Goal: Task Accomplishment & Management: Manage account settings

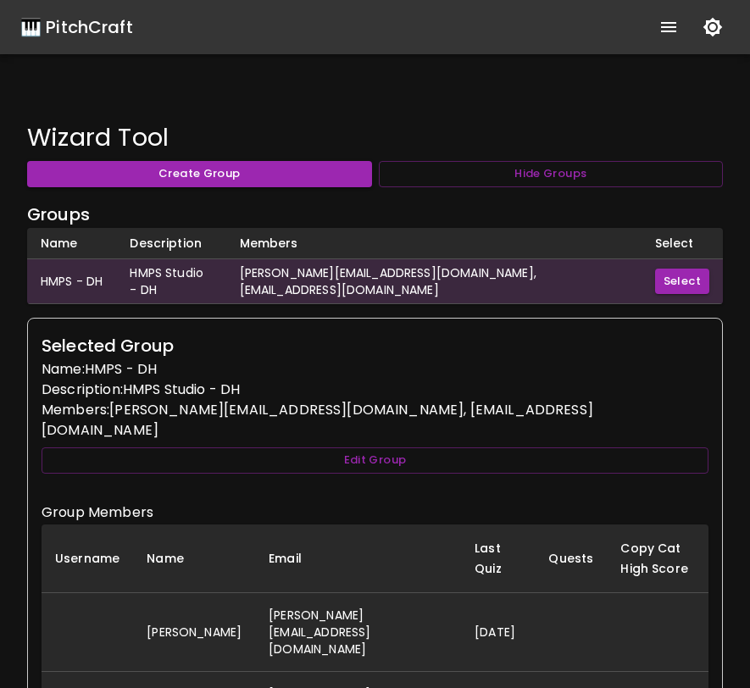
scroll to position [175, 0]
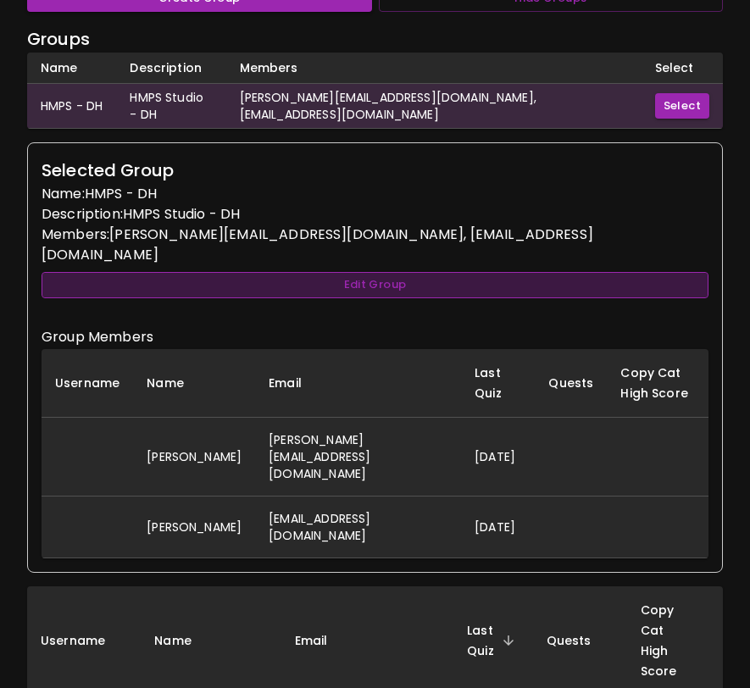
click at [355, 272] on button "Edit Group" at bounding box center [375, 285] width 667 height 26
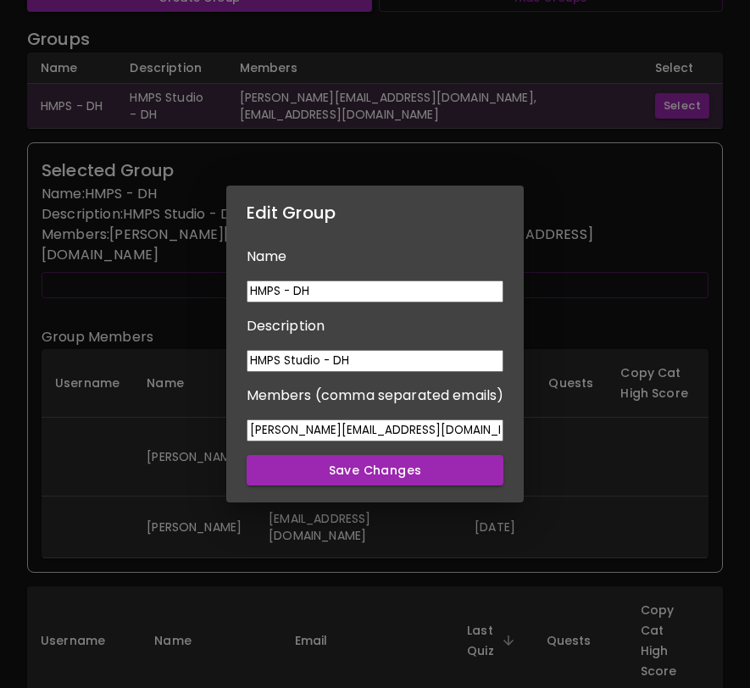
click at [576, 392] on div "Edit Group Name HMPS - DH Description HMPS Studio - DH Members (comma separated…" at bounding box center [375, 344] width 750 height 688
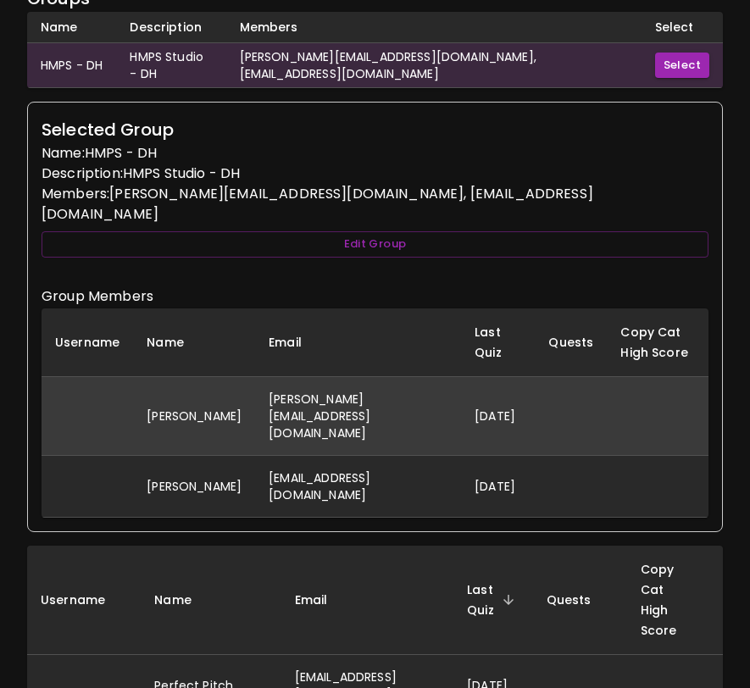
scroll to position [218, 0]
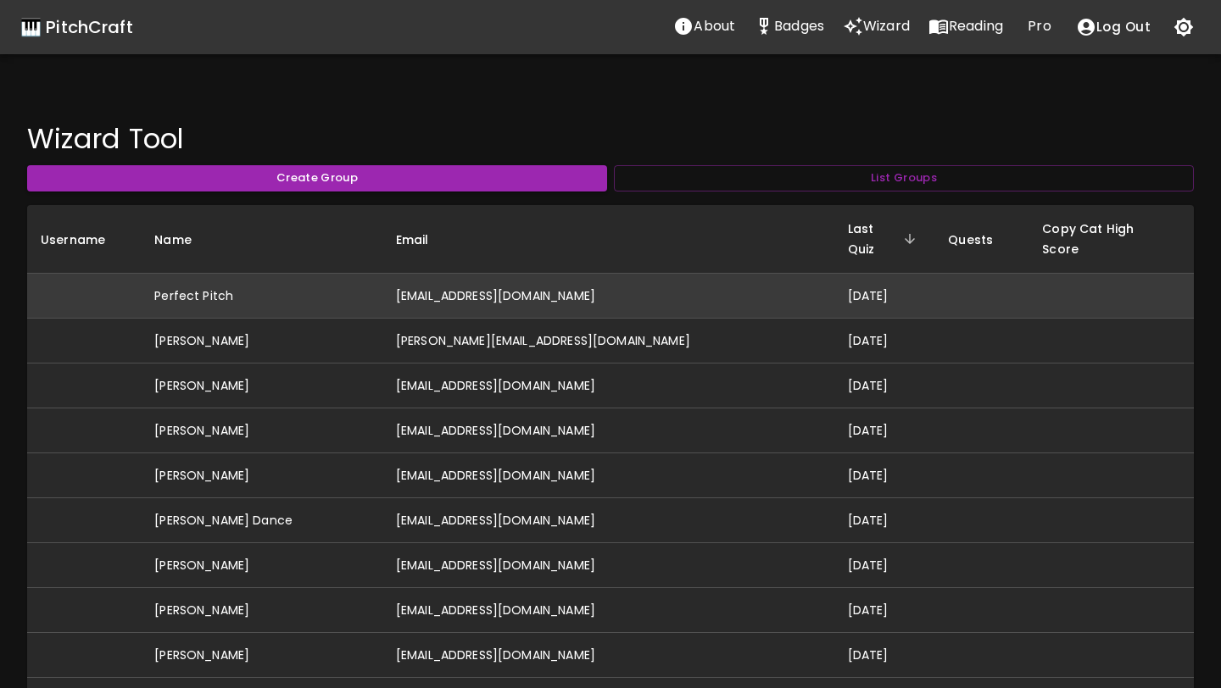
click at [616, 274] on td "[EMAIL_ADDRESS][DOMAIN_NAME]" at bounding box center [608, 296] width 452 height 45
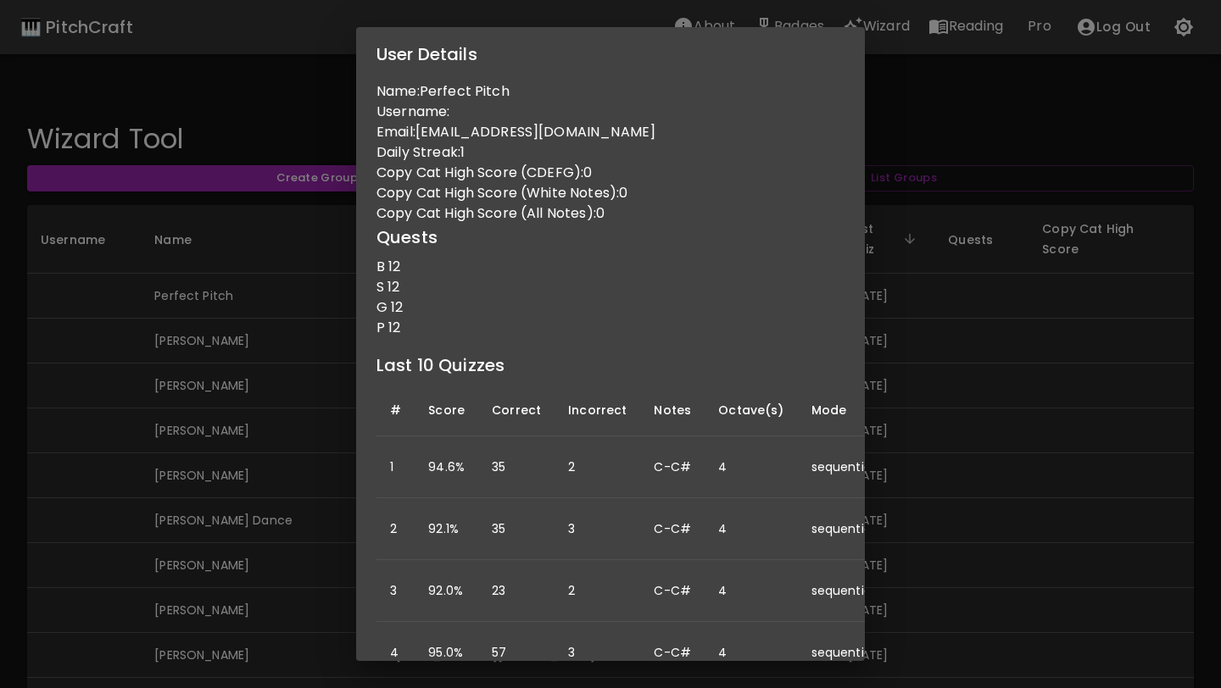
click at [749, 365] on div "User Details Name: Perfect Pitch Username: Email: idonthaveperfectpitch@gmail.c…" at bounding box center [610, 344] width 1221 height 688
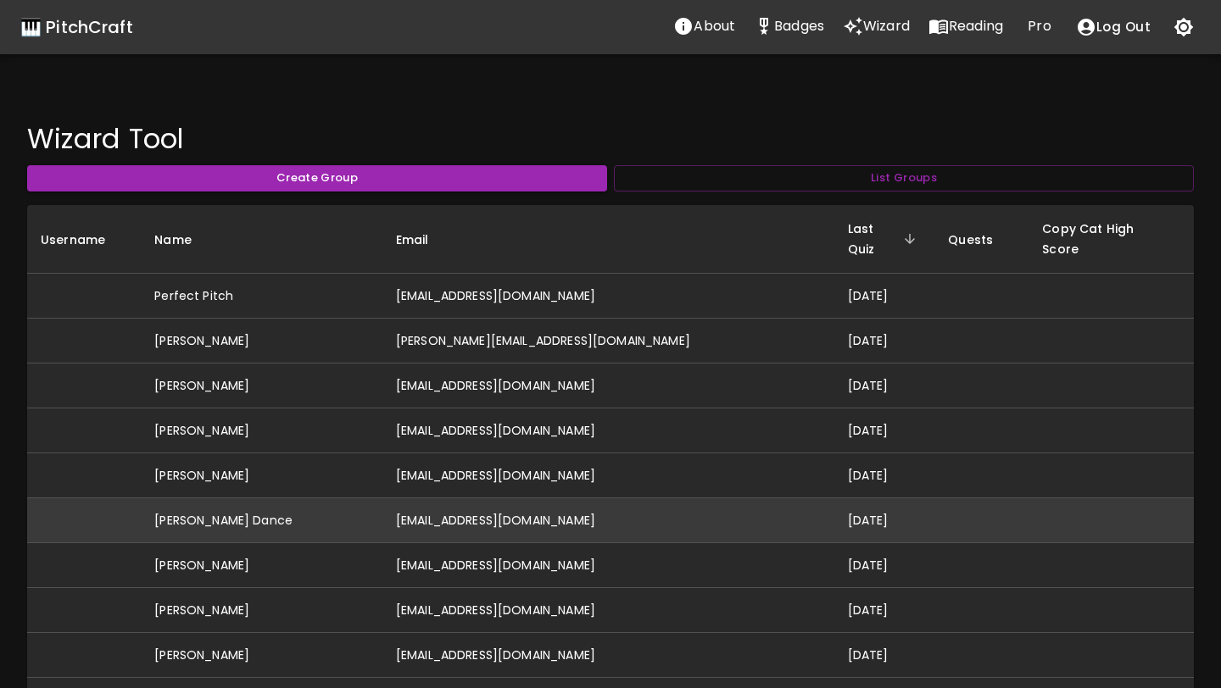
click at [616, 499] on td "[EMAIL_ADDRESS][DOMAIN_NAME]" at bounding box center [608, 521] width 452 height 45
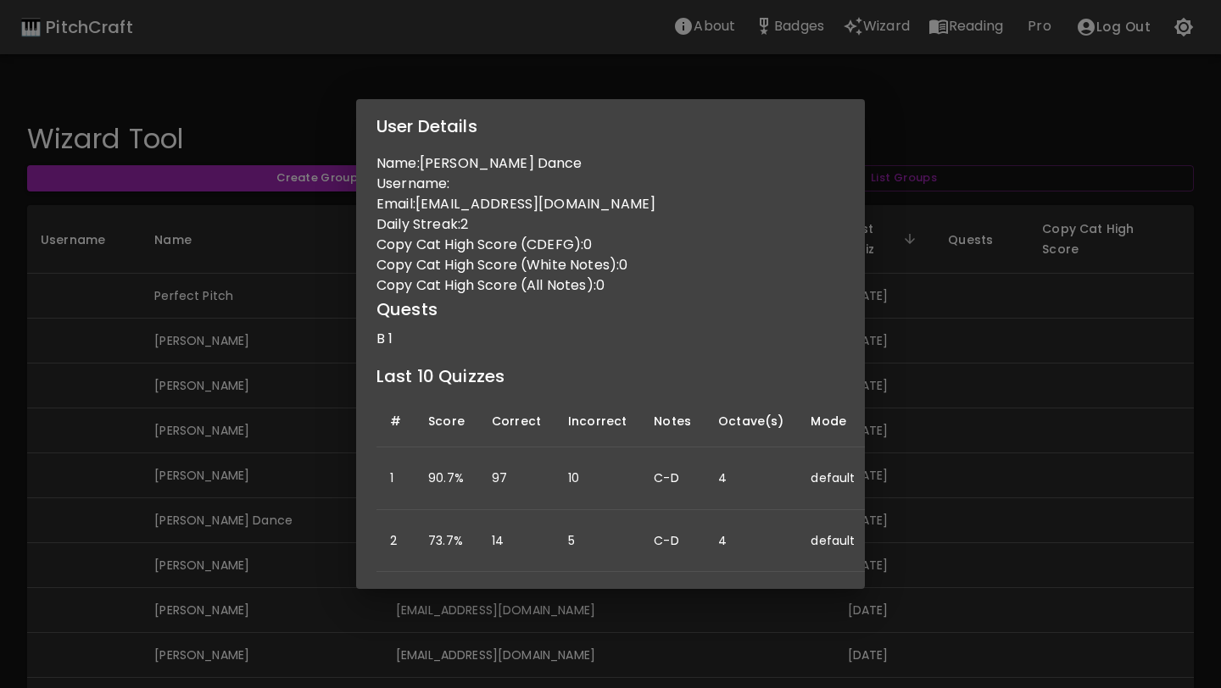
click at [258, 460] on div "User Details Name: Rebecca Z Dance Username: Email: zufelt2@gmail.com Daily Str…" at bounding box center [610, 344] width 1221 height 688
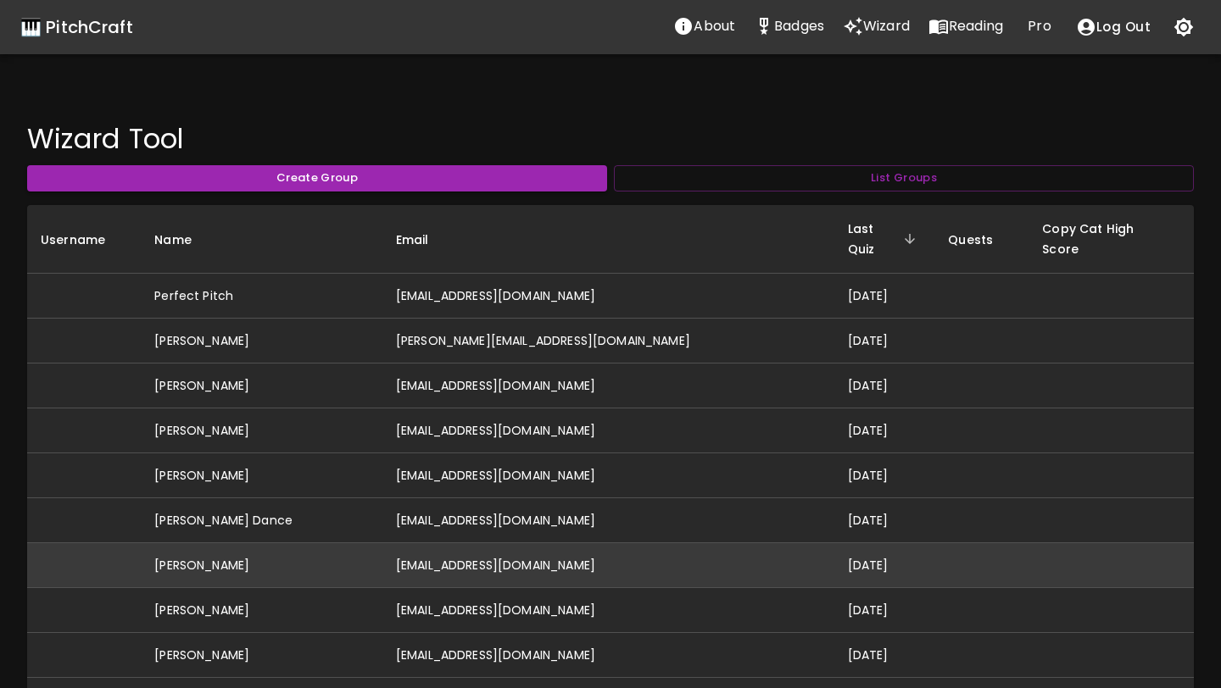
click at [544, 543] on td "[EMAIL_ADDRESS][DOMAIN_NAME]" at bounding box center [608, 565] width 452 height 45
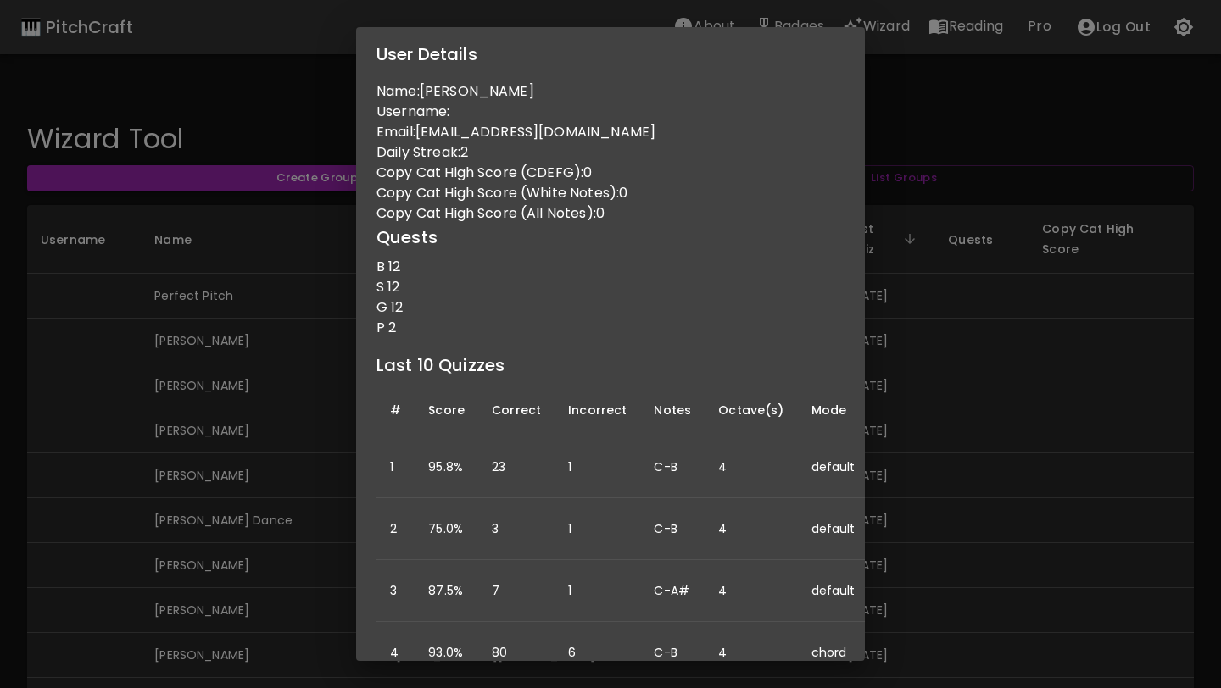
click at [318, 449] on div "User Details Name: Lukas Taylor Username: Email: lukastaylor0516@gmail.com Dail…" at bounding box center [610, 344] width 1221 height 688
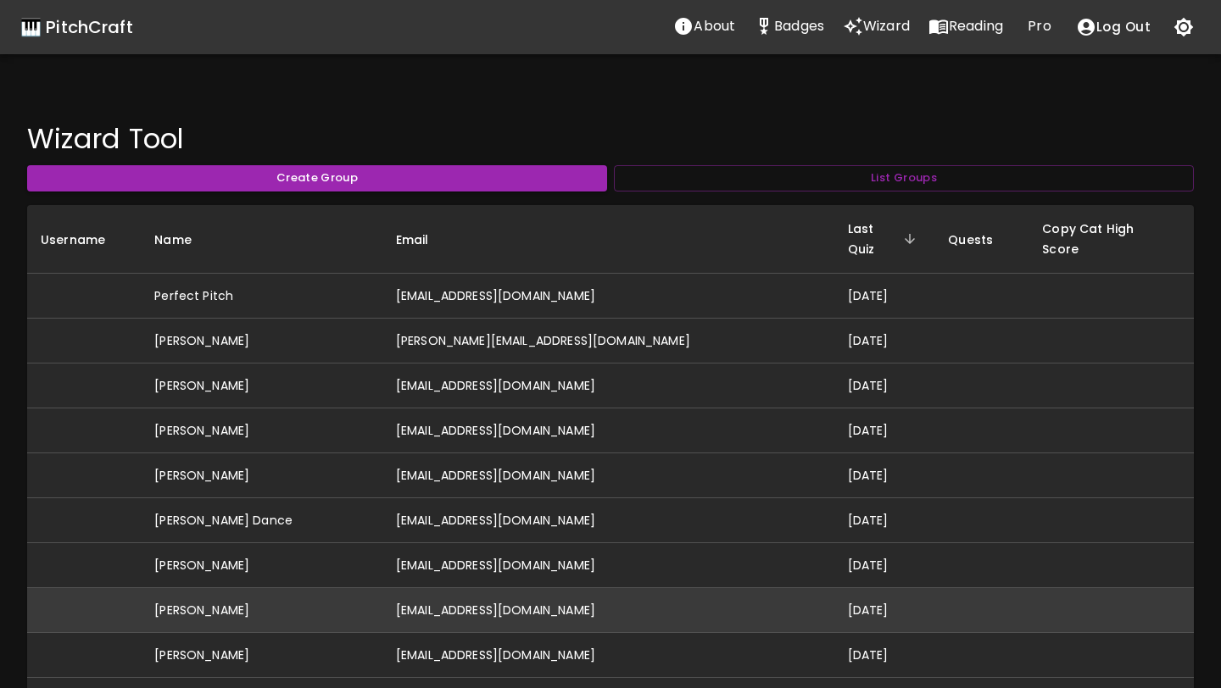
click at [321, 588] on td "[PERSON_NAME]" at bounding box center [262, 610] width 242 height 45
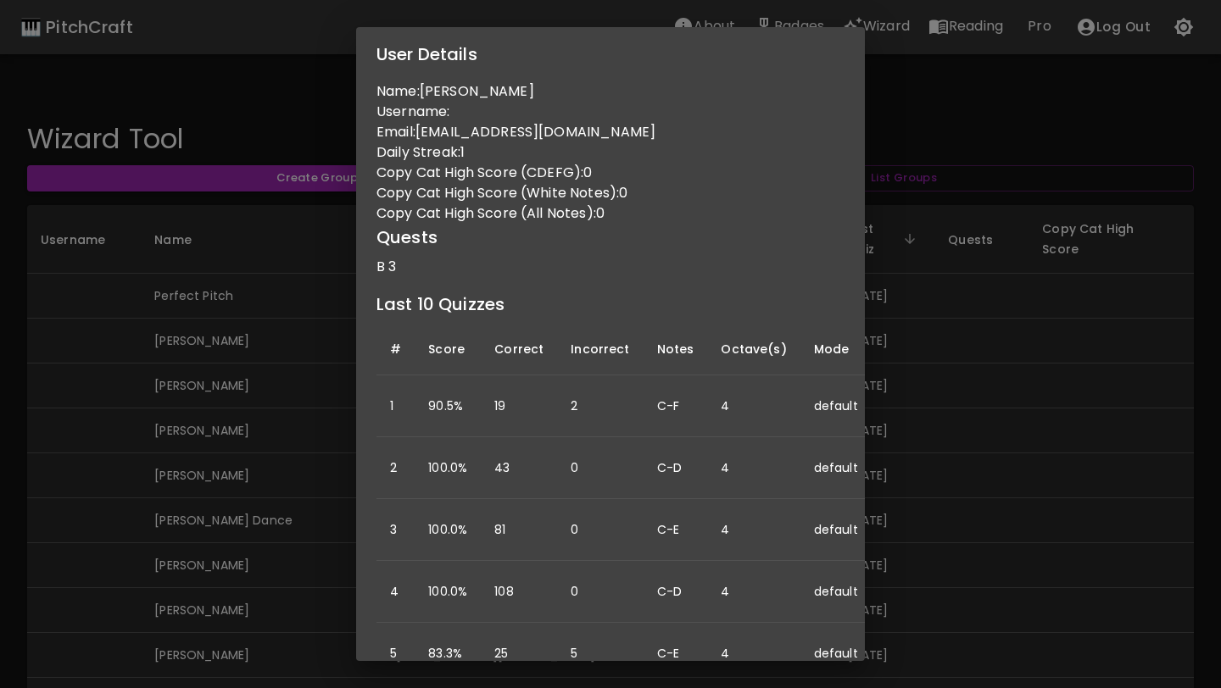
click at [749, 452] on div "User Details Name: Samantha Reid Username: Email: sreid.hall@gmail.com Daily St…" at bounding box center [610, 344] width 1221 height 688
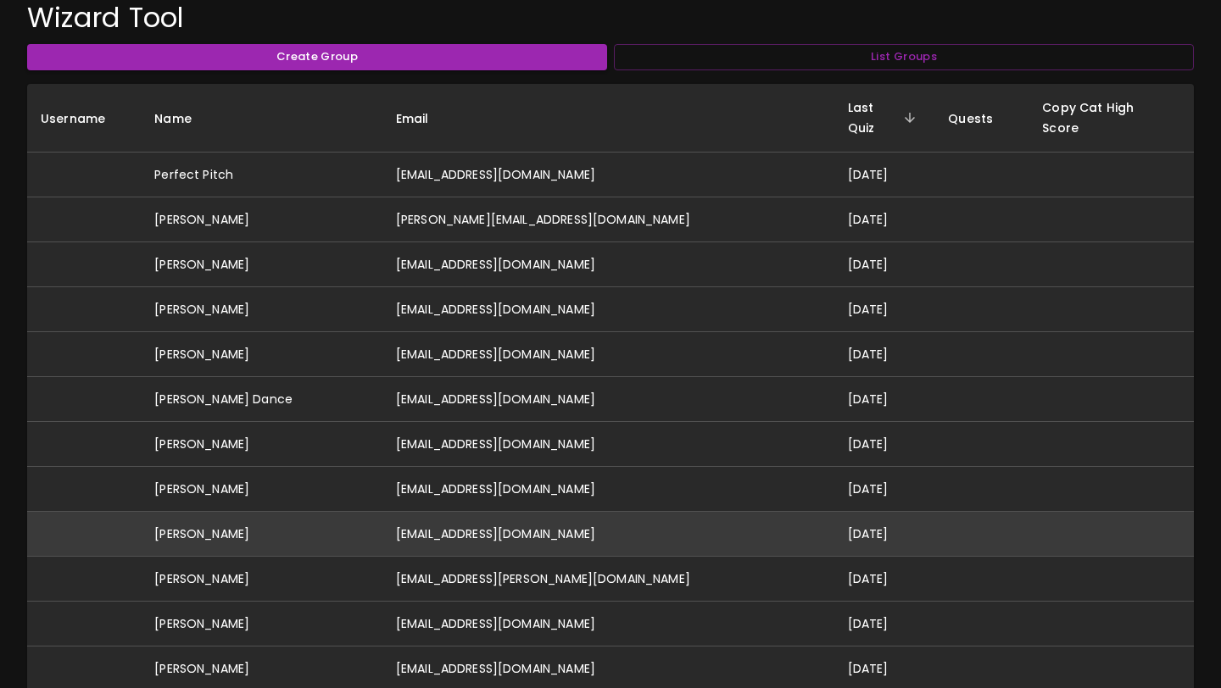
scroll to position [125, 0]
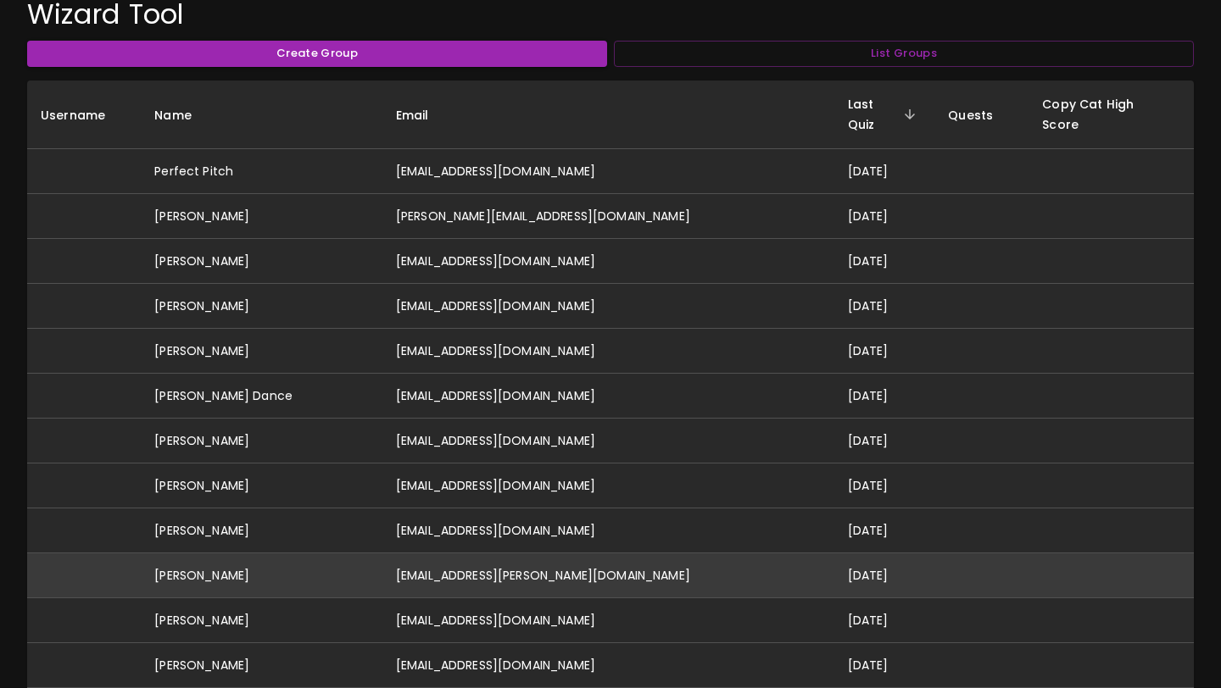
click at [541, 554] on td "[EMAIL_ADDRESS][PERSON_NAME][DOMAIN_NAME]" at bounding box center [608, 576] width 452 height 45
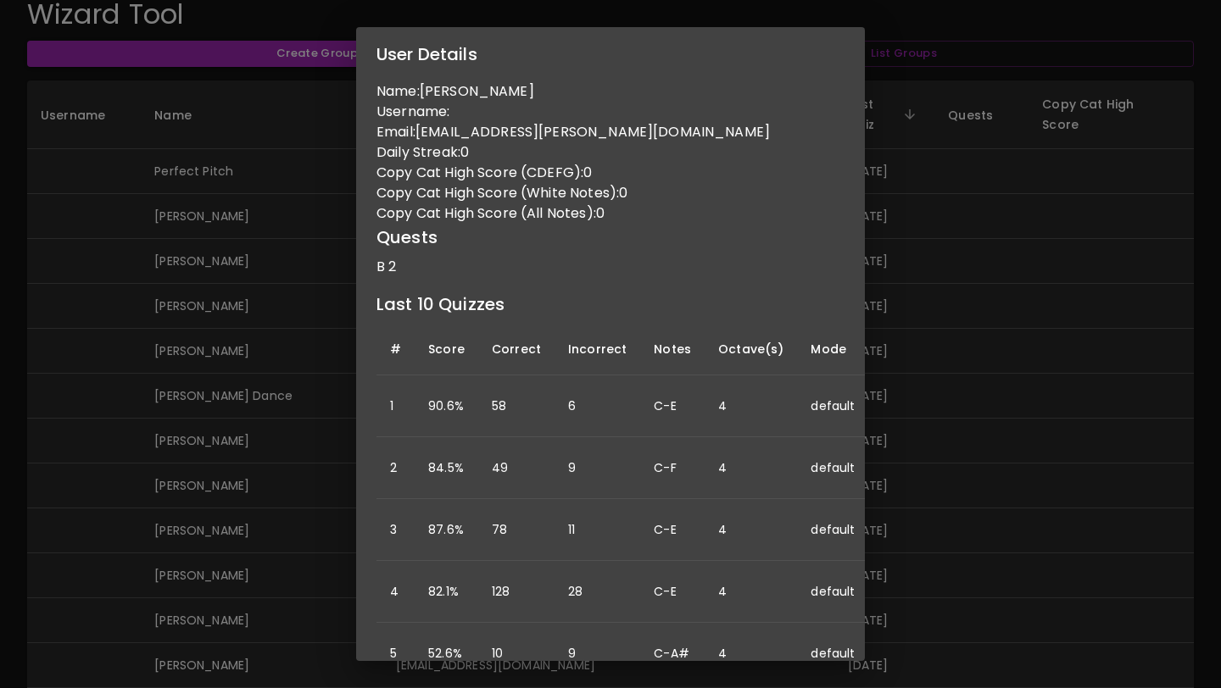
click at [231, 543] on div "User Details Name: Abigail Hinchcliffe Username: Email: abigail.r.hinchcliffe@g…" at bounding box center [610, 344] width 1221 height 688
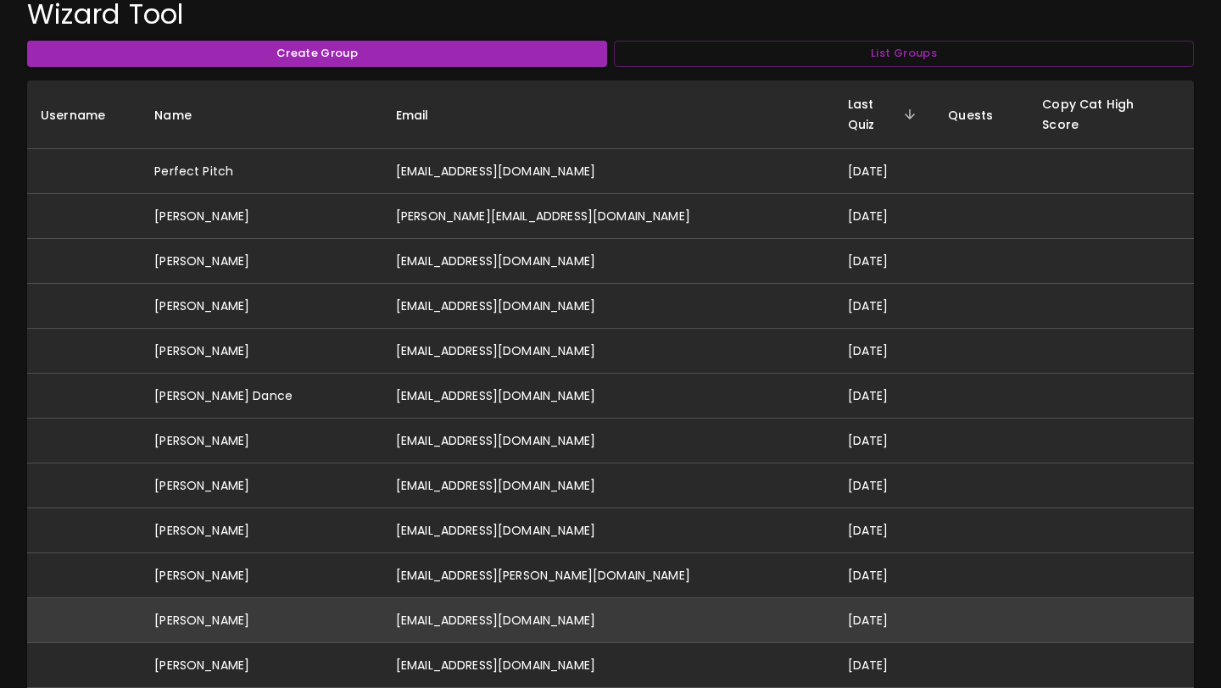
click at [309, 599] on td "[PERSON_NAME]" at bounding box center [262, 621] width 242 height 45
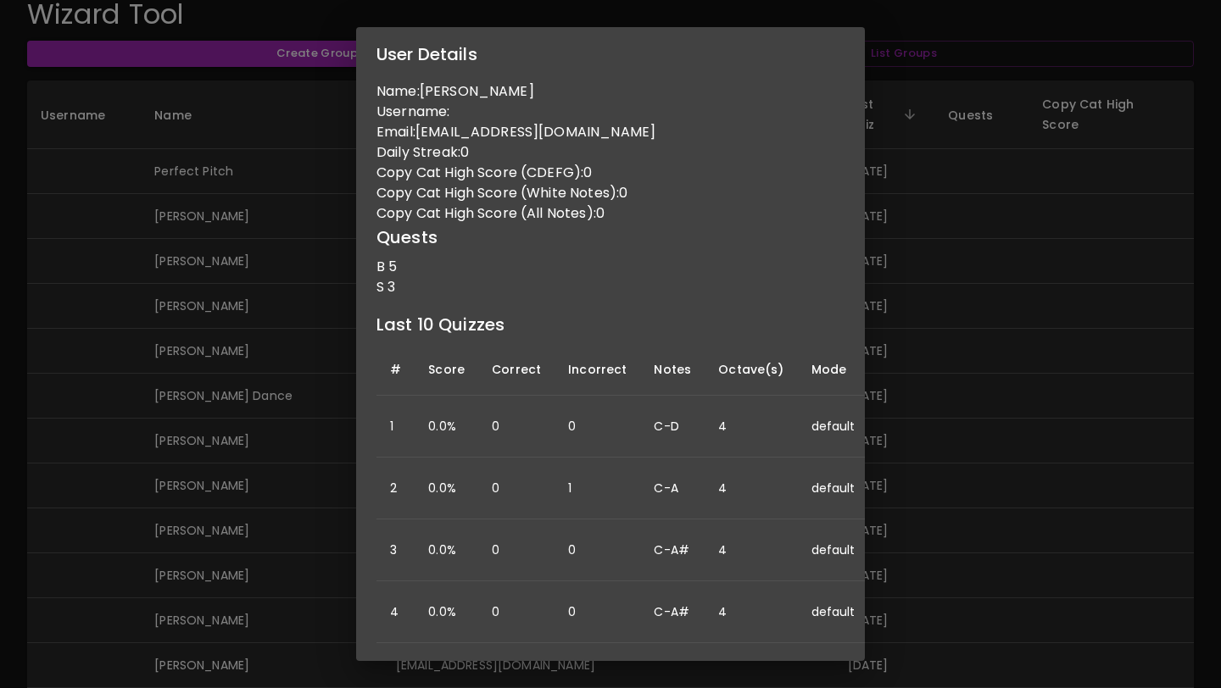
scroll to position [0, 145]
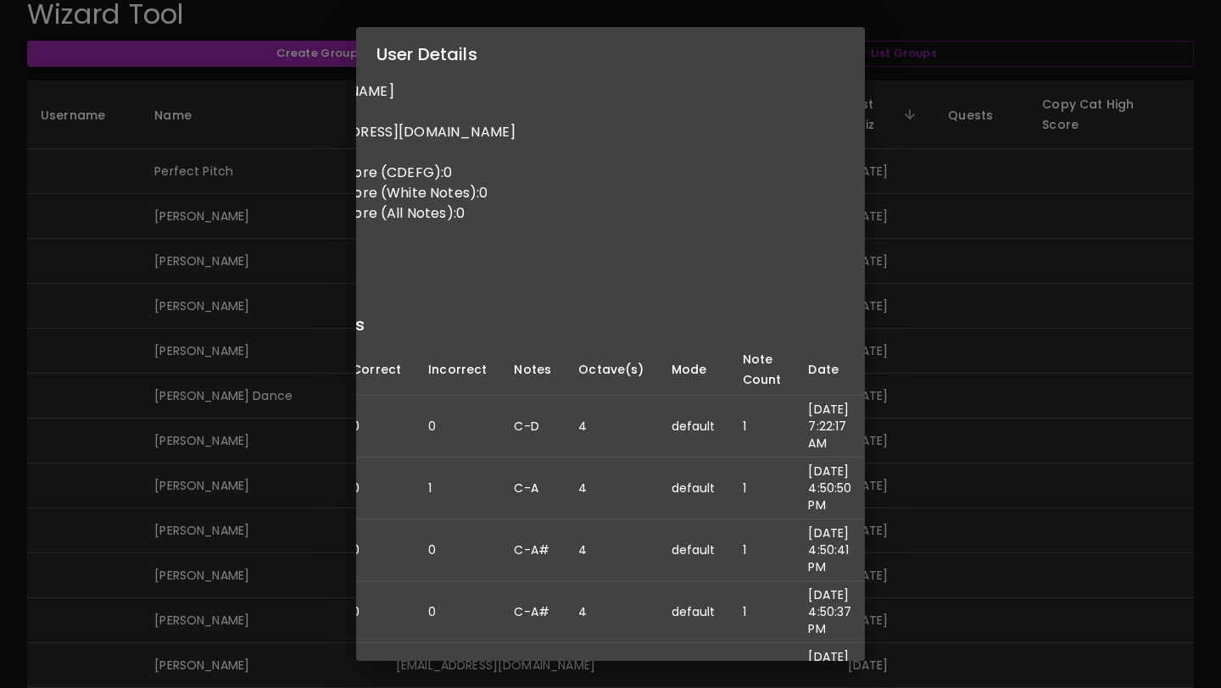
click at [500, 520] on td "C-A#" at bounding box center [532, 551] width 64 height 62
click at [276, 513] on div "User Details Name: Peter Cook Username: Email: peterbrot22@gmail.com Daily Stre…" at bounding box center [610, 344] width 1221 height 688
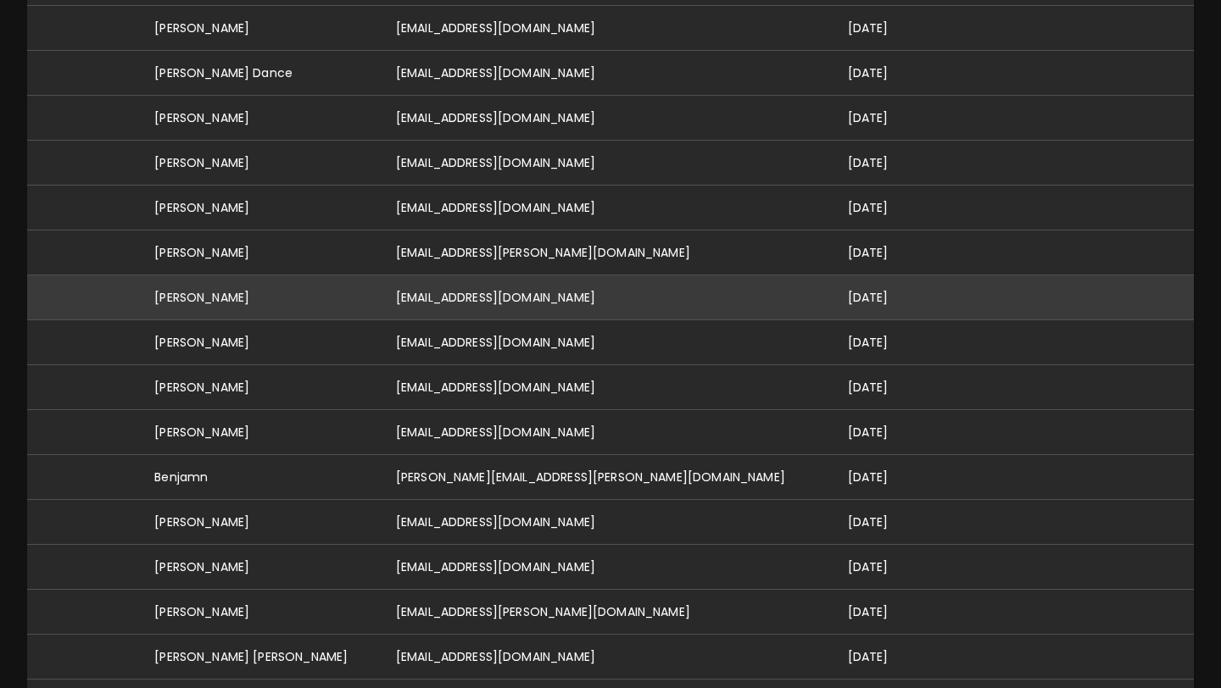
scroll to position [0, 0]
